Goal: Transaction & Acquisition: Book appointment/travel/reservation

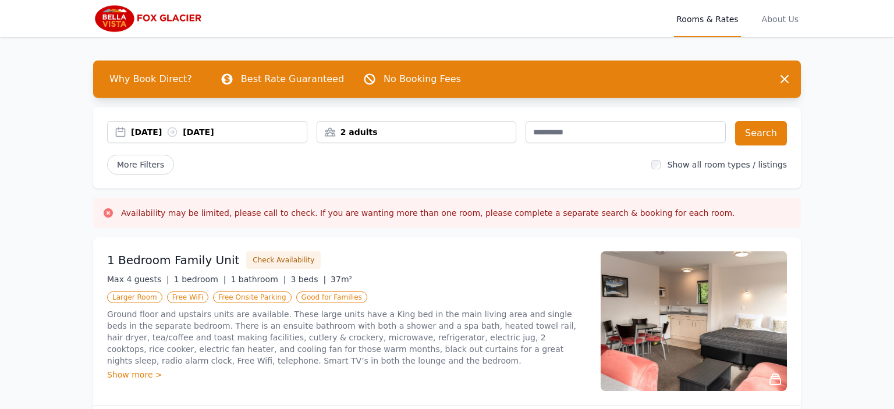
click at [399, 136] on div "2 adults" at bounding box center [416, 132] width 199 height 12
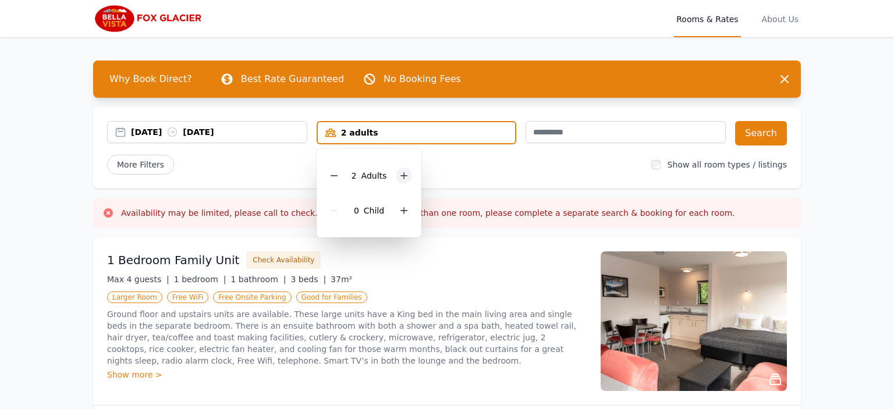
click at [401, 176] on icon at bounding box center [403, 175] width 9 height 9
click at [743, 134] on button "Search" at bounding box center [761, 133] width 52 height 24
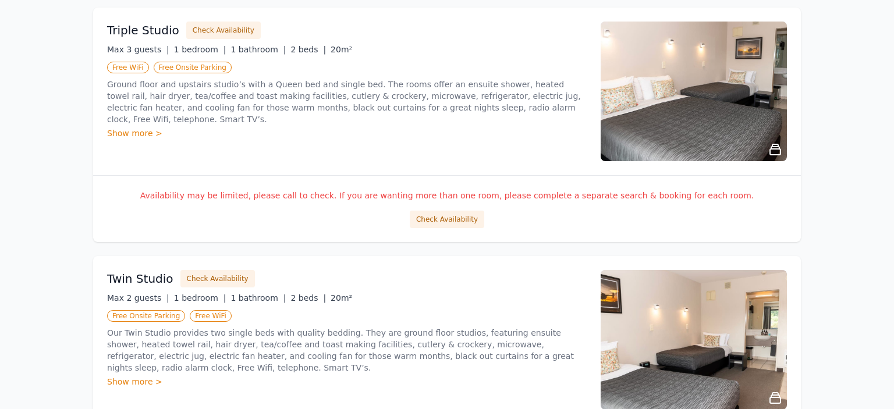
scroll to position [1230, 0]
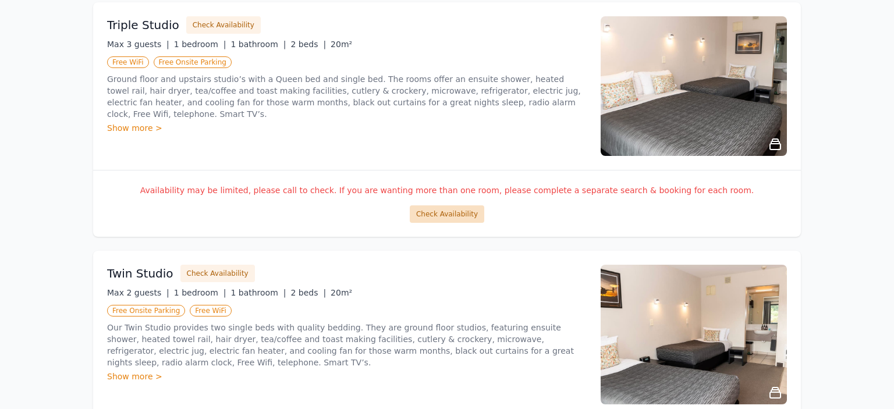
click at [449, 211] on button "Check Availability" at bounding box center [447, 214] width 75 height 17
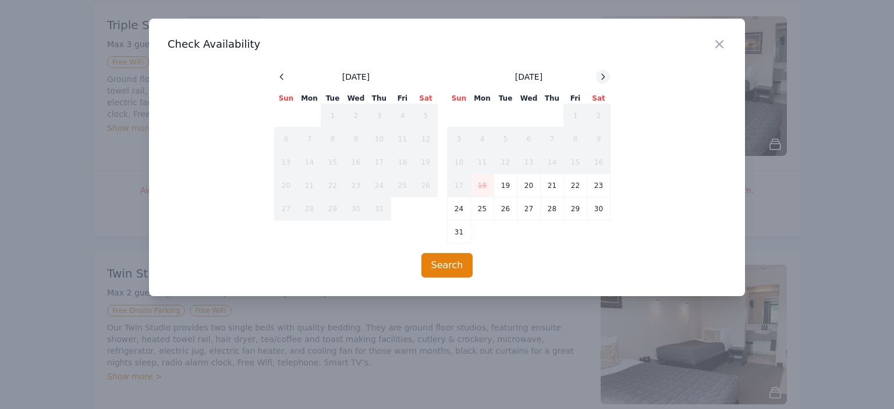
click at [600, 72] on icon at bounding box center [602, 76] width 9 height 9
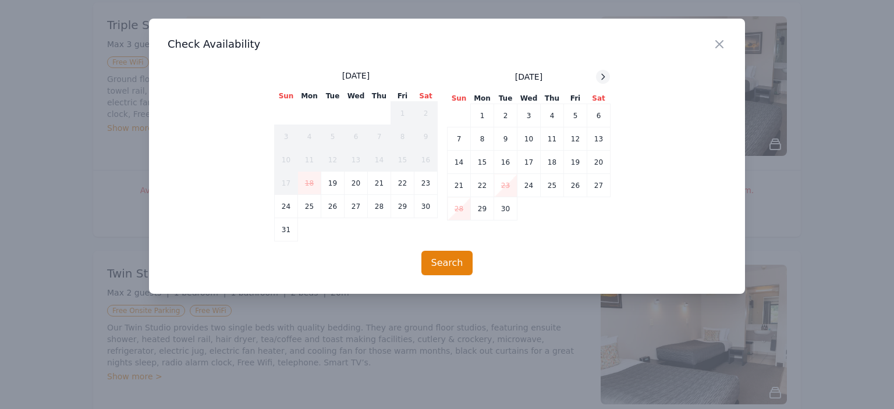
click at [600, 72] on icon at bounding box center [602, 76] width 9 height 9
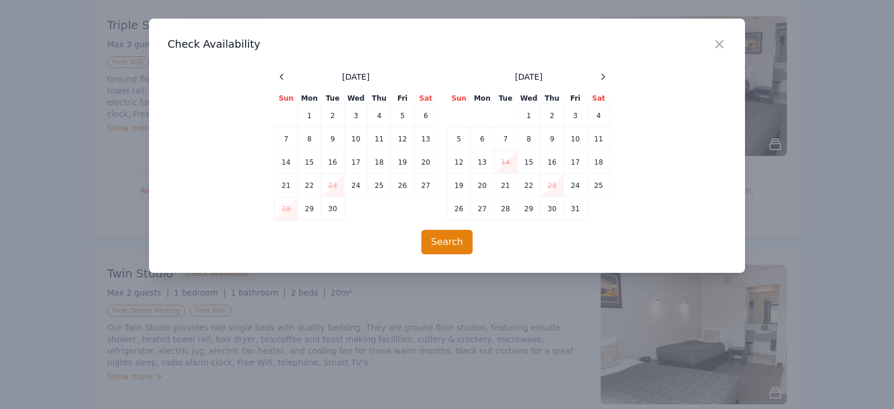
click at [552, 186] on td "23" at bounding box center [552, 185] width 23 height 23
click at [455, 244] on button "Search" at bounding box center [448, 242] width 52 height 24
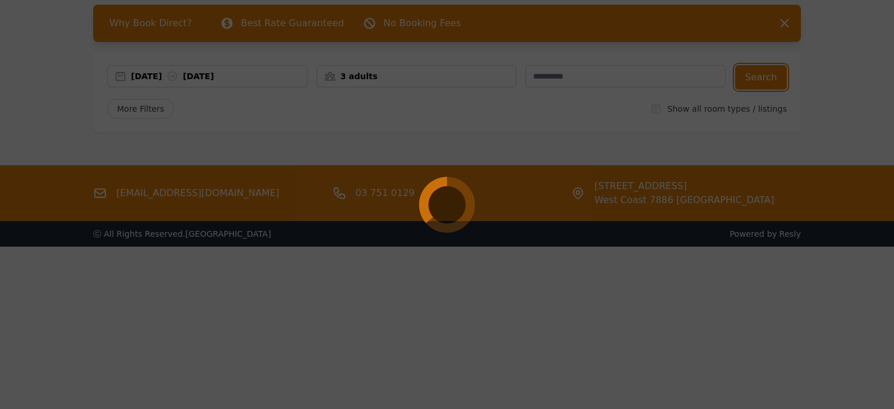
scroll to position [56, 0]
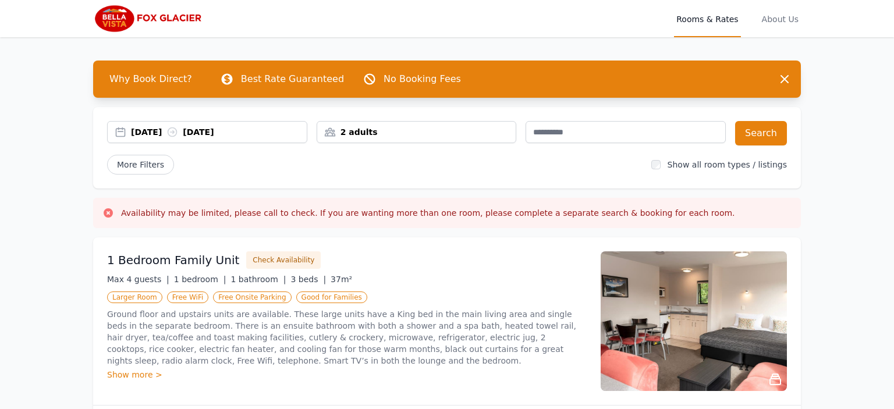
click at [494, 132] on div "2 adults" at bounding box center [416, 132] width 199 height 12
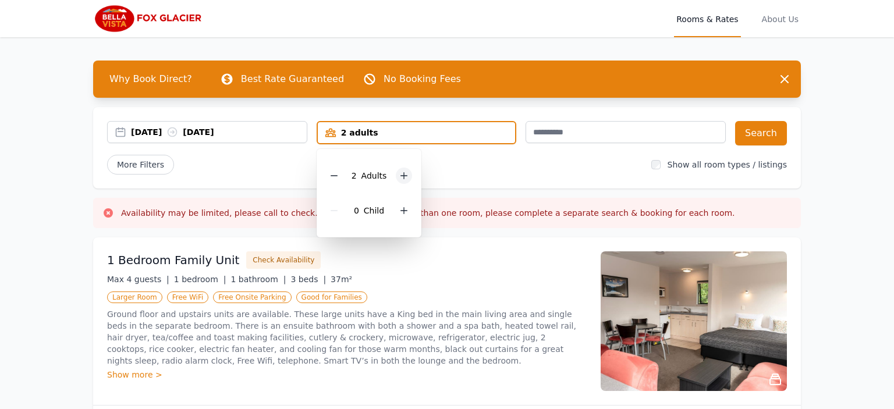
click at [403, 176] on icon at bounding box center [404, 176] width 6 height 6
click at [510, 171] on div "More Filters" at bounding box center [374, 165] width 535 height 20
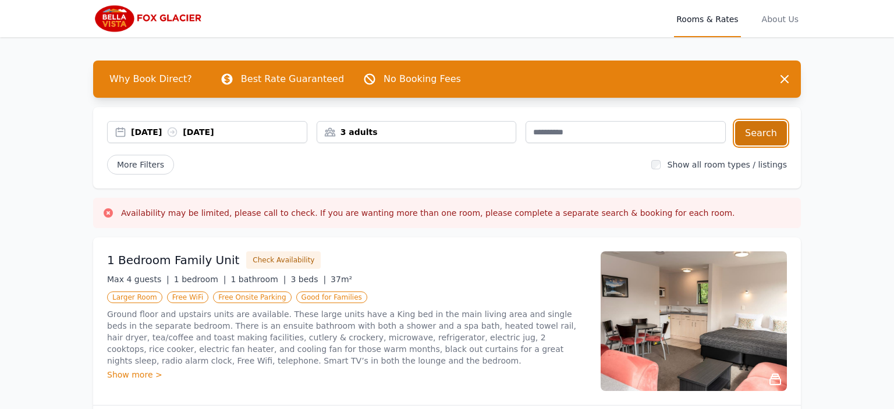
click at [770, 133] on button "Search" at bounding box center [761, 133] width 52 height 24
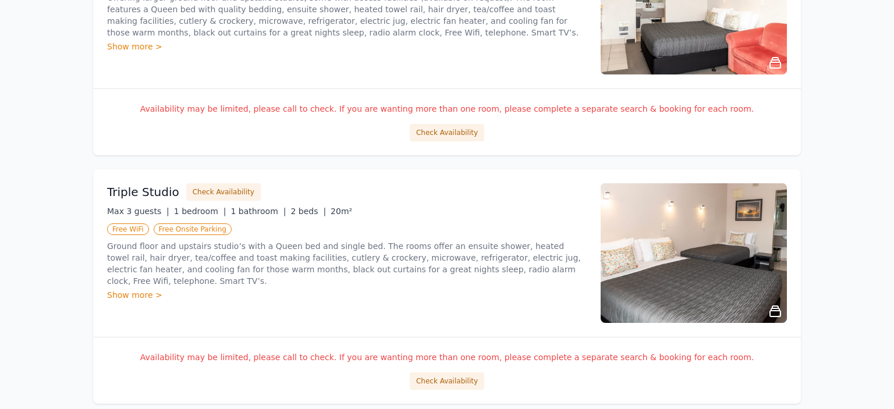
scroll to position [1106, 0]
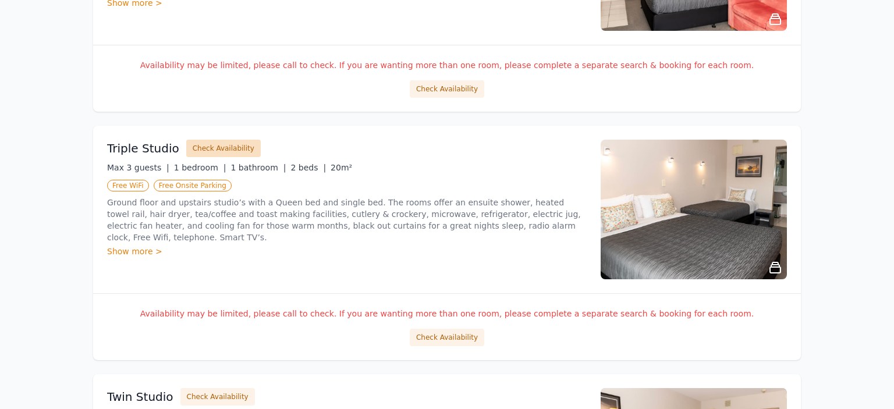
click at [208, 148] on button "Check Availability" at bounding box center [223, 148] width 75 height 17
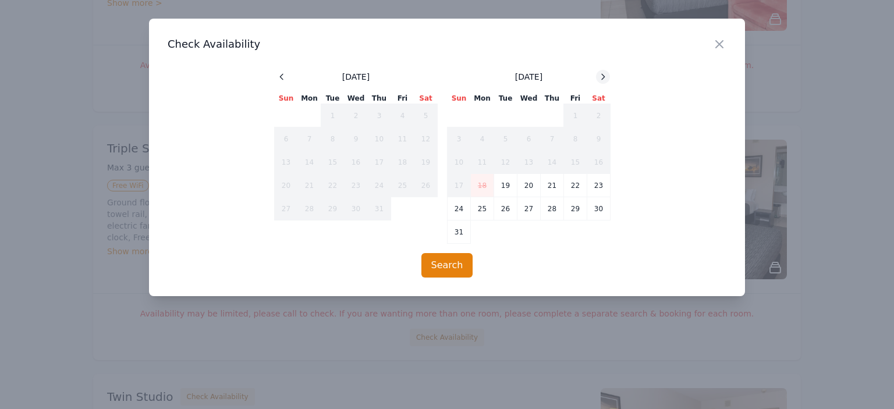
click at [604, 76] on icon at bounding box center [603, 76] width 3 height 5
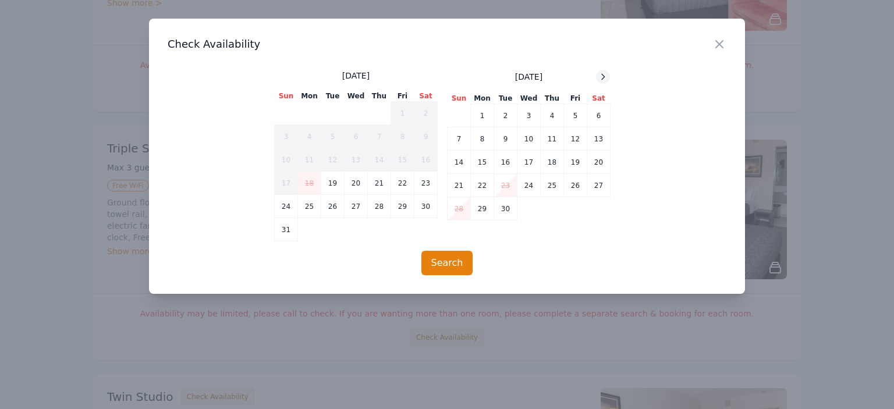
click at [604, 76] on icon at bounding box center [603, 76] width 3 height 5
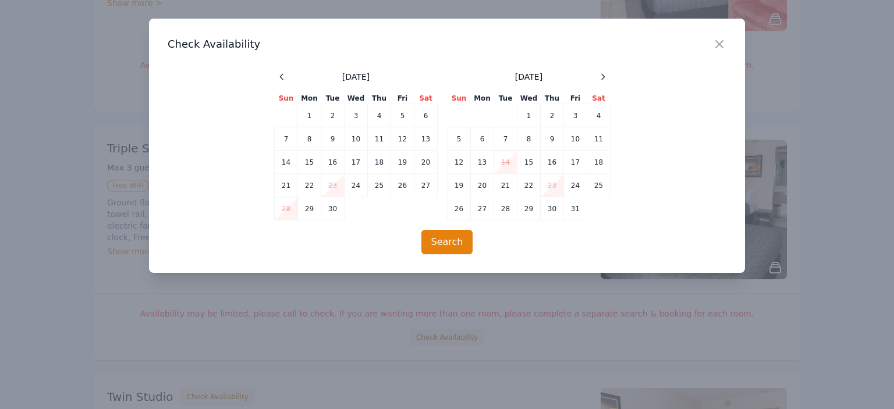
click at [554, 183] on td "23" at bounding box center [552, 185] width 23 height 23
click at [449, 247] on button "Search" at bounding box center [448, 242] width 52 height 24
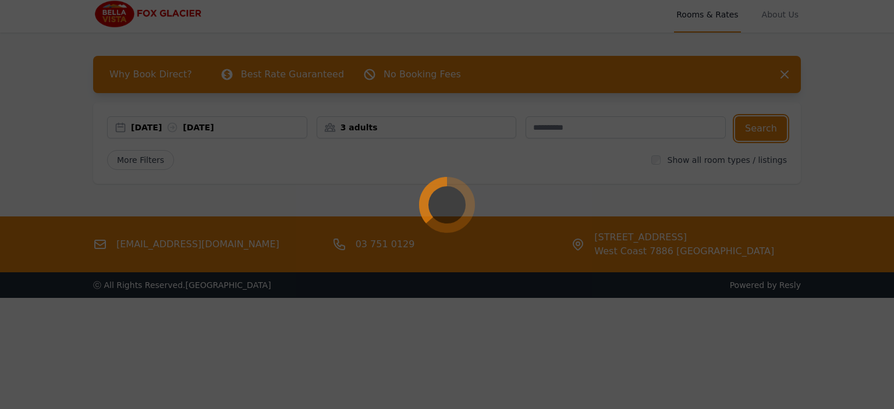
scroll to position [0, 0]
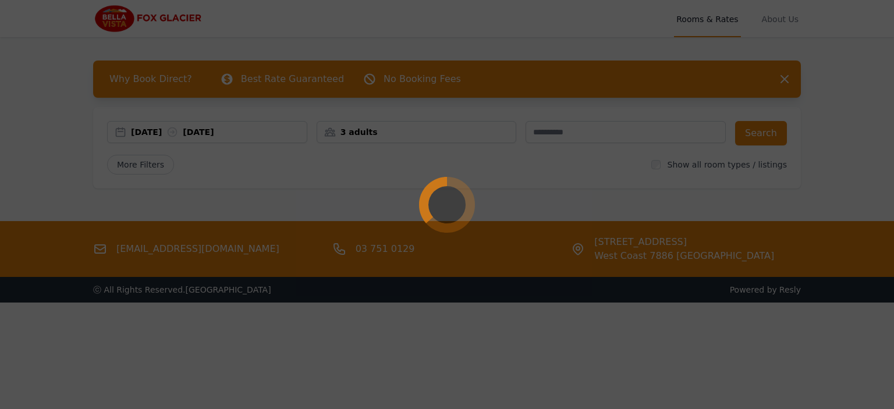
click at [59, 90] on div at bounding box center [447, 204] width 894 height 409
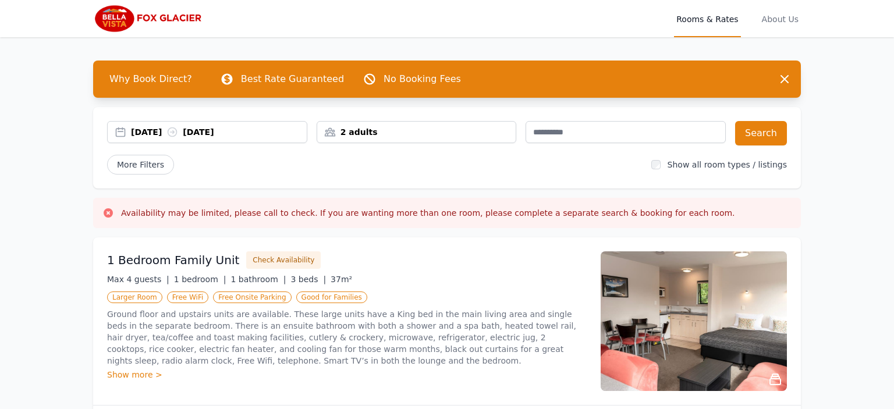
click at [437, 127] on div "2 adults" at bounding box center [416, 132] width 199 height 12
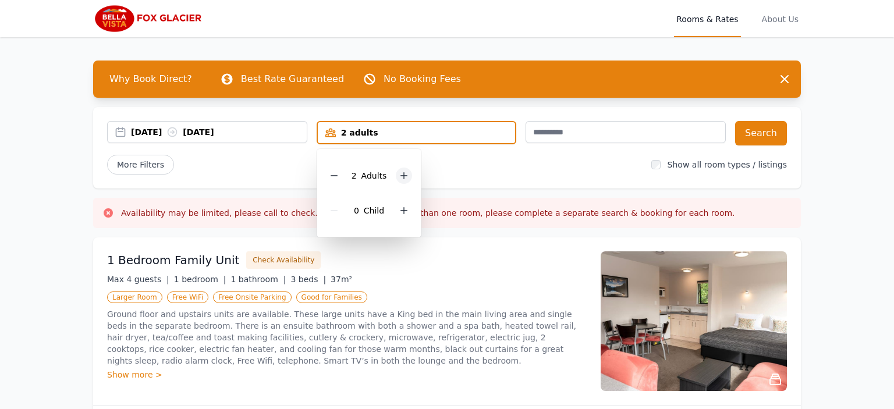
click at [405, 178] on icon at bounding box center [403, 175] width 9 height 9
click at [372, 176] on span "Adult s" at bounding box center [375, 175] width 26 height 9
click at [493, 176] on div "23 Oct 2025 25 Oct 2025 3 adults 3 Adult s 0 Child Search More Filters Show all…" at bounding box center [447, 148] width 708 height 82
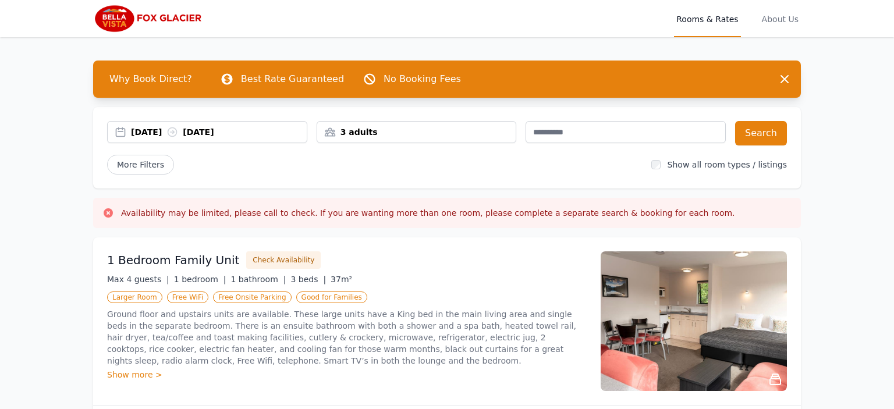
click at [479, 133] on div "3 adults" at bounding box center [416, 132] width 199 height 12
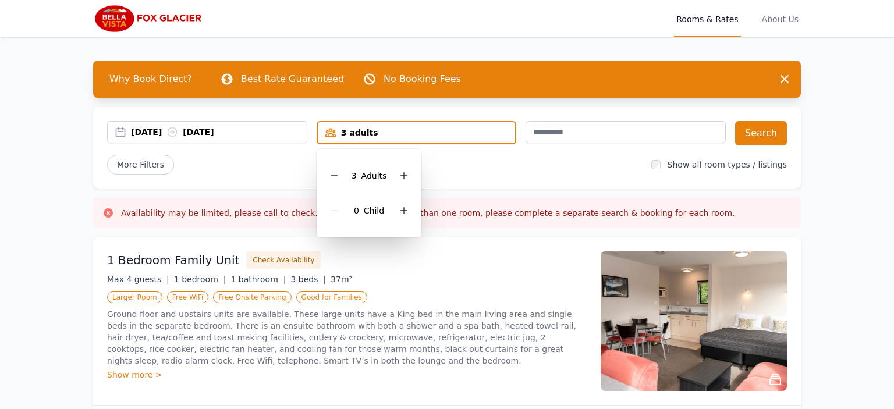
click at [390, 171] on div "3 Adult s" at bounding box center [369, 175] width 87 height 35
click at [764, 129] on button "Search" at bounding box center [761, 133] width 52 height 24
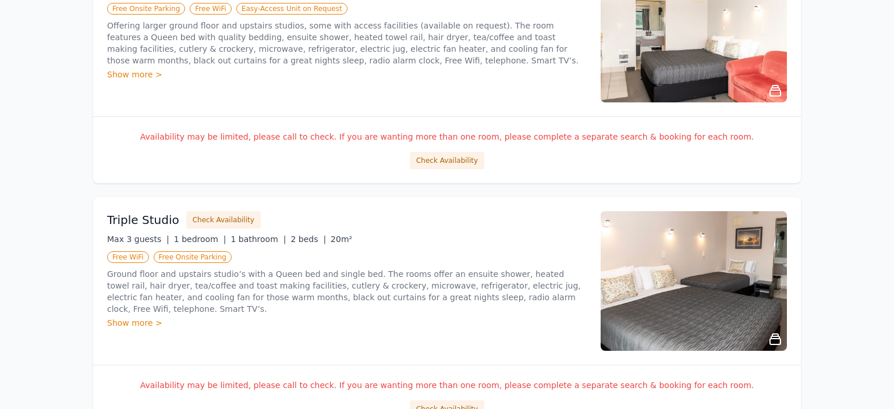
scroll to position [1045, 0]
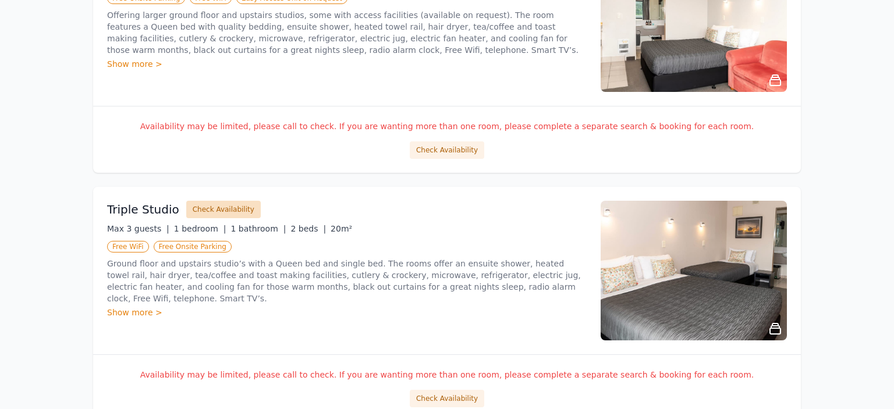
click at [216, 209] on button "Check Availability" at bounding box center [223, 209] width 75 height 17
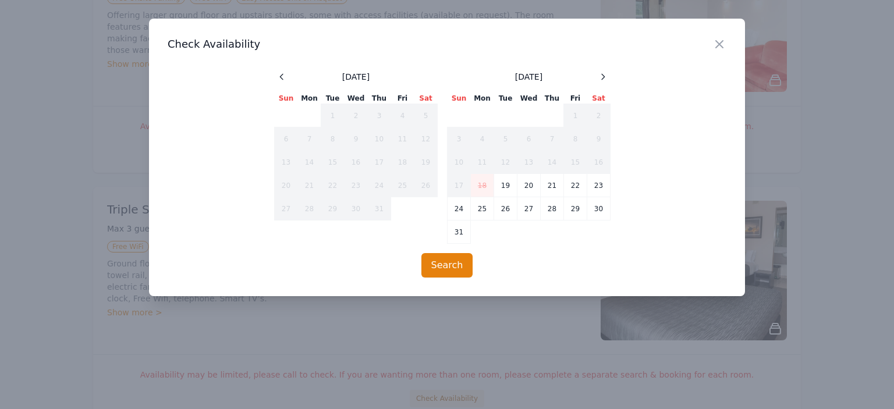
click at [216, 209] on div "July 2025 Sun Mon Tue Wed Thu Fri Sat 1 2 3 4 5 6 7 8 9 10 11 12 13 14 15 16 17…" at bounding box center [447, 157] width 559 height 174
click at [598, 79] on div at bounding box center [603, 77] width 14 height 14
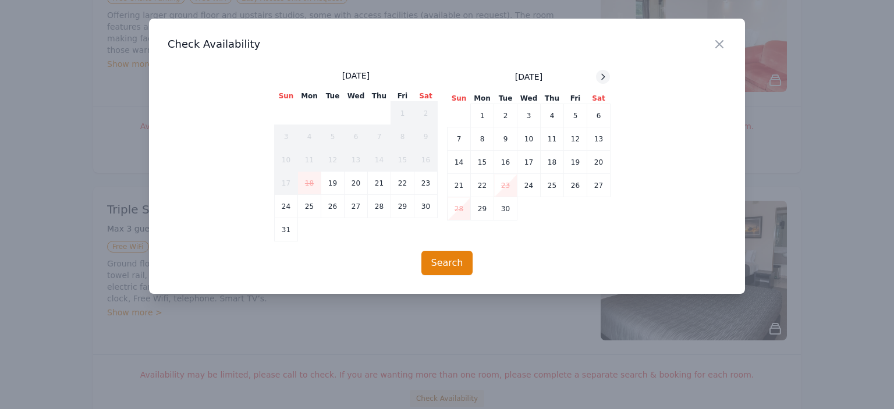
click at [598, 79] on div at bounding box center [603, 77] width 14 height 14
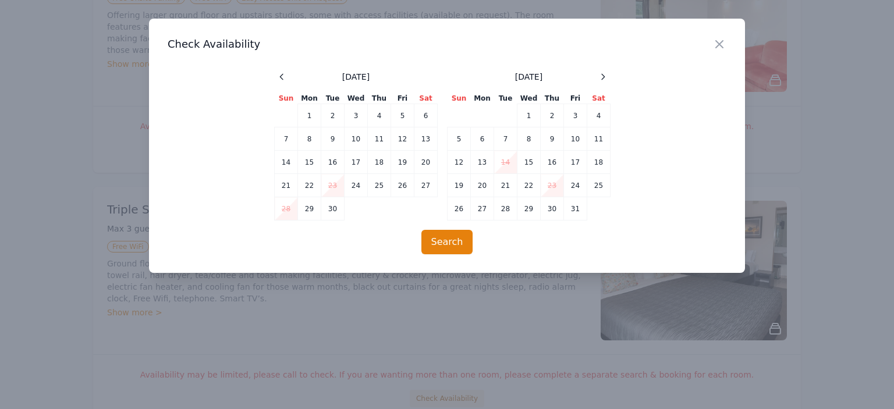
click at [555, 187] on td "23" at bounding box center [552, 185] width 23 height 23
click at [720, 43] on icon "button" at bounding box center [720, 44] width 14 height 14
